Goal: Task Accomplishment & Management: Manage account settings

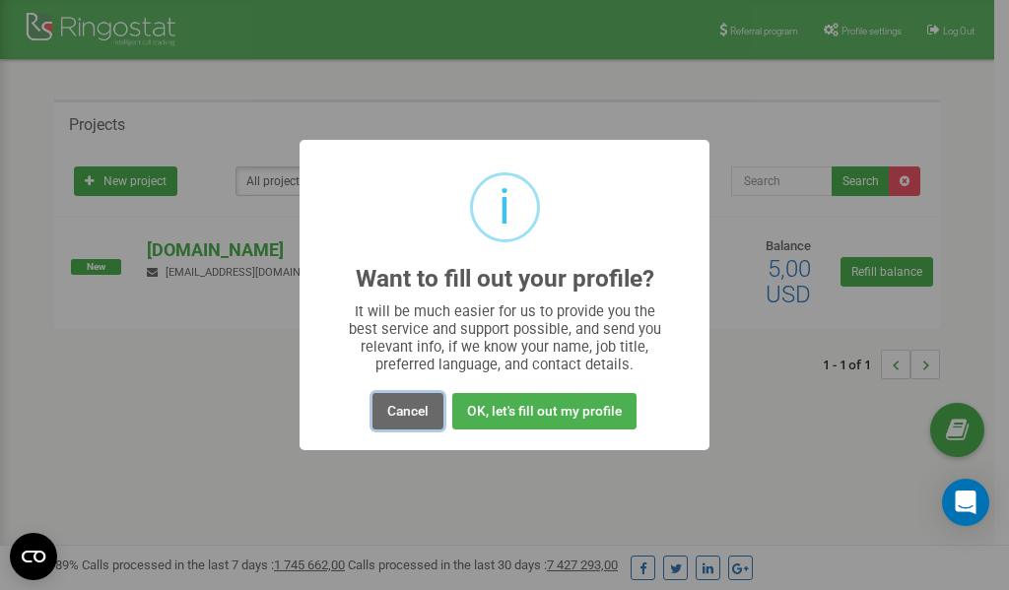
click at [405, 412] on button "Cancel" at bounding box center [408, 411] width 71 height 36
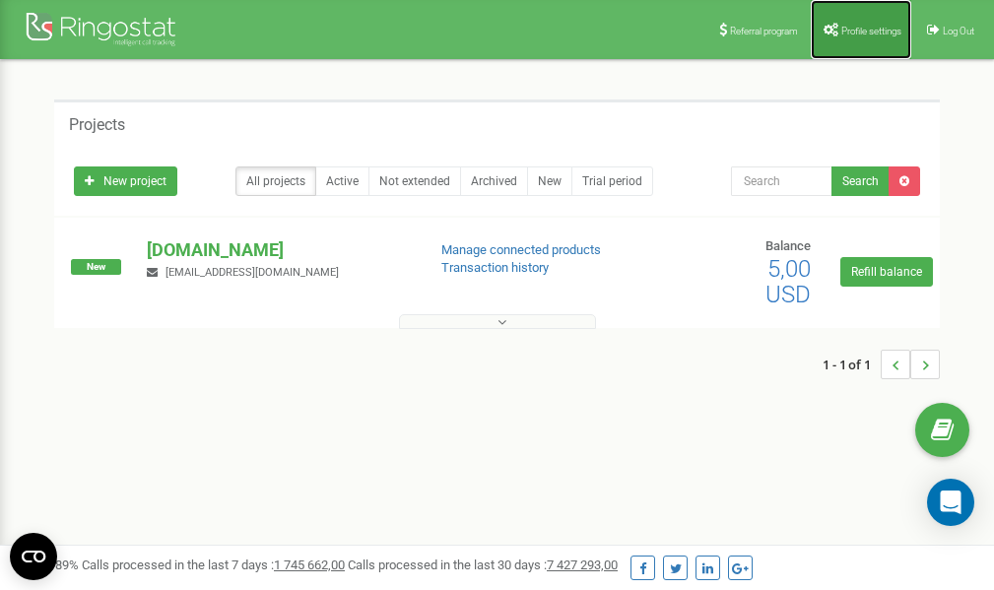
click at [868, 30] on span "Profile settings" at bounding box center [872, 31] width 60 height 11
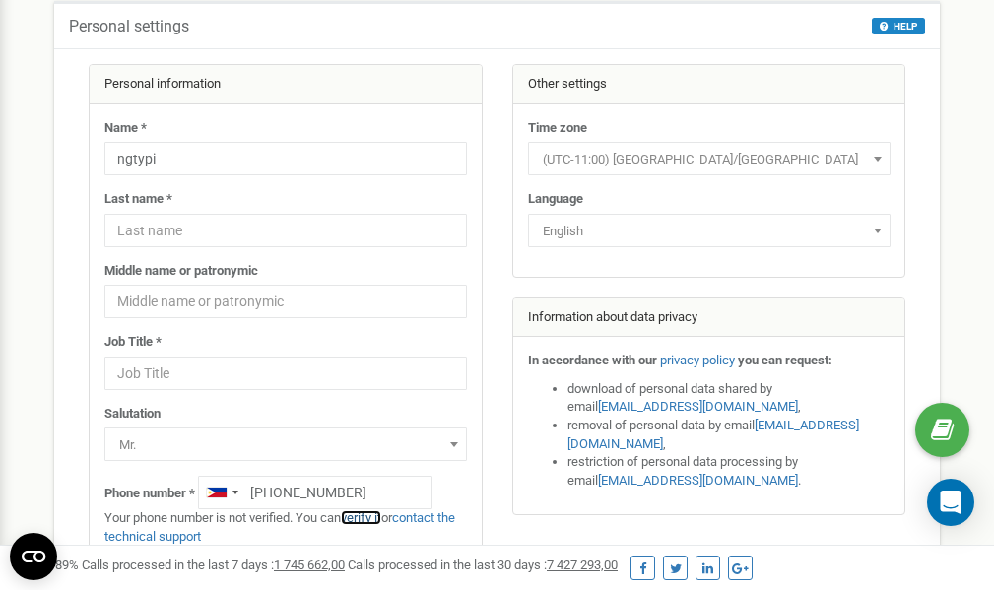
click at [364, 518] on link "verify it" at bounding box center [361, 517] width 40 height 15
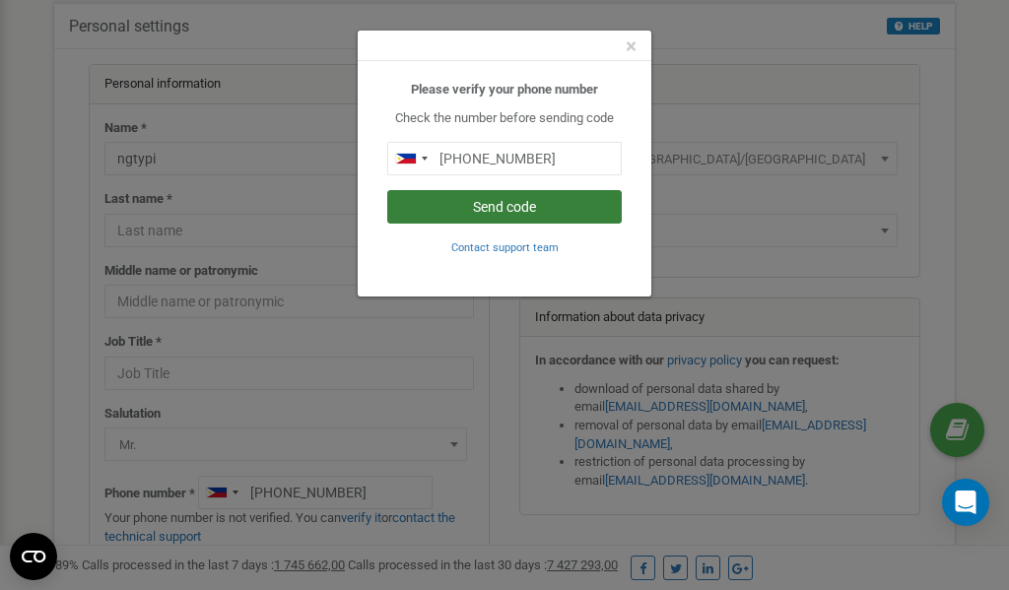
click at [488, 204] on button "Send code" at bounding box center [504, 207] width 235 height 34
